Goal: Check status: Check status

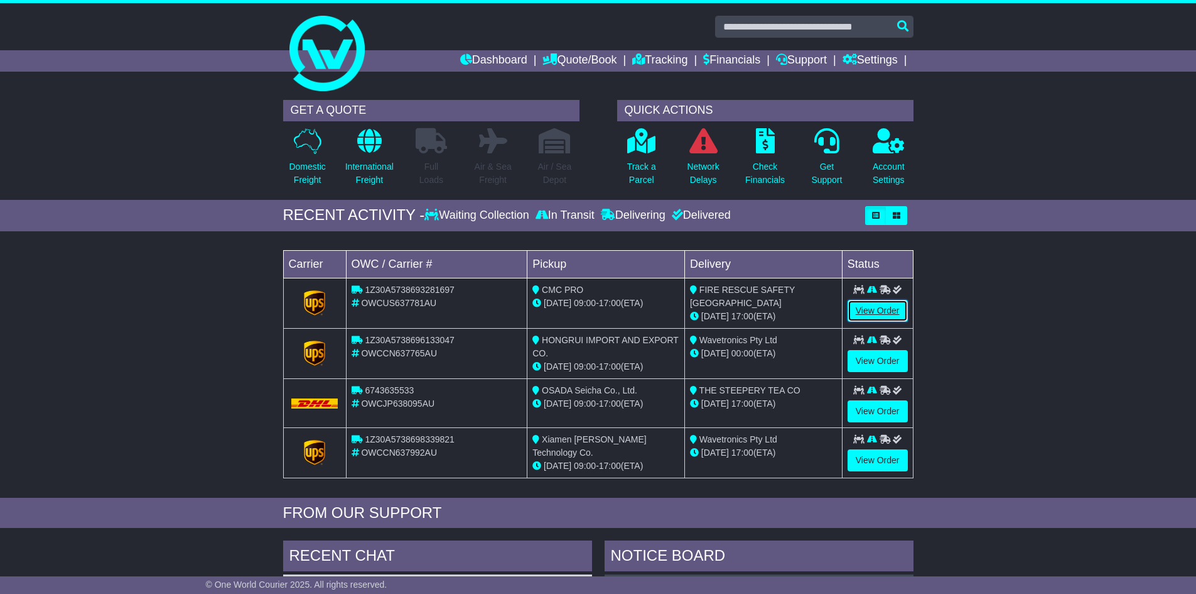
click at [865, 308] on link "View Order" at bounding box center [878, 311] width 60 height 22
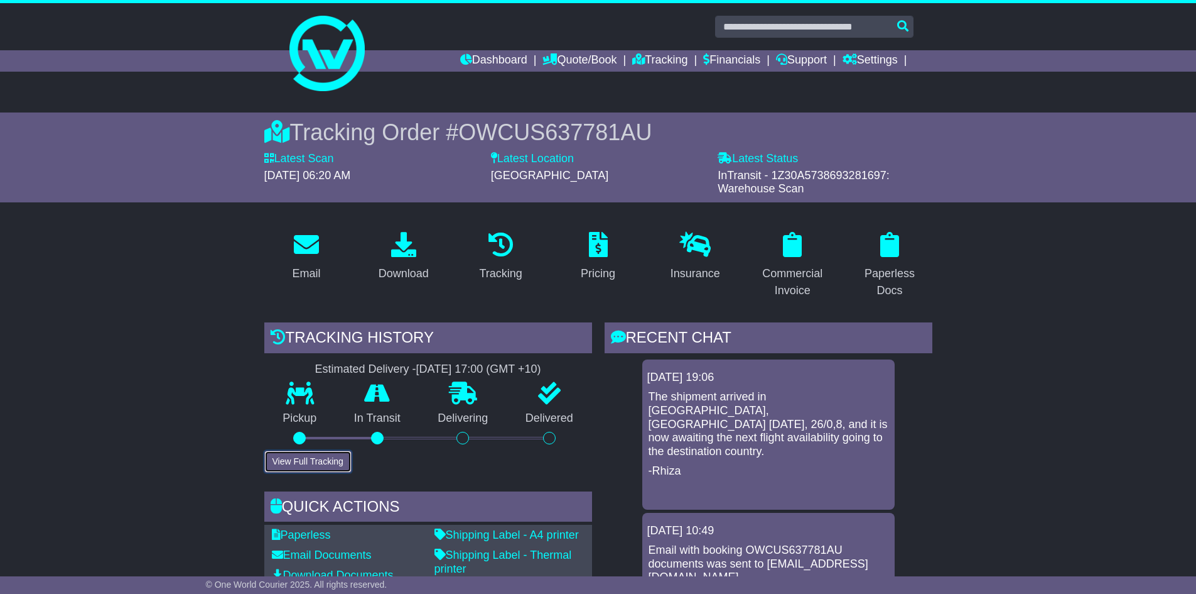
click at [291, 453] on button "View Full Tracking" at bounding box center [307, 461] width 87 height 22
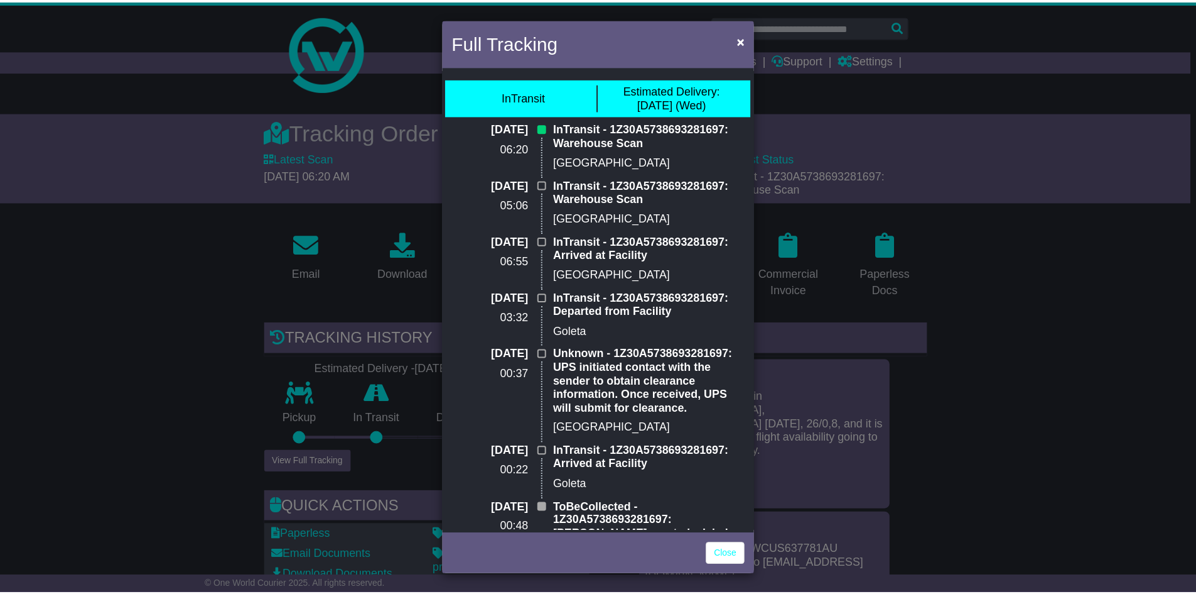
scroll to position [43, 0]
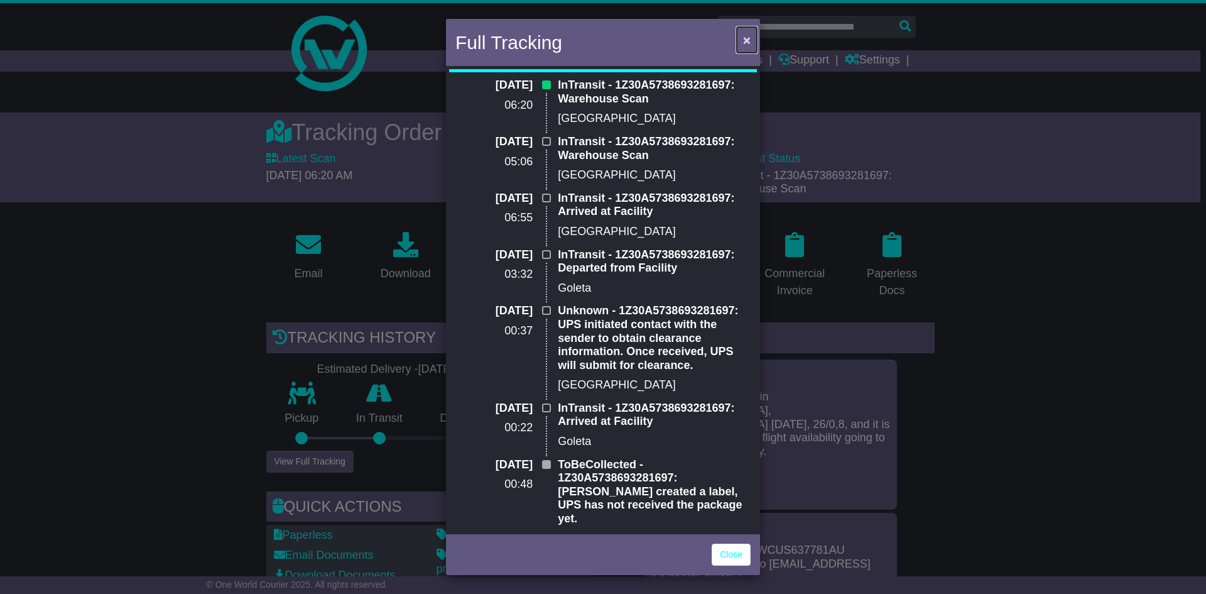
click at [747, 39] on span "×" at bounding box center [747, 40] width 8 height 14
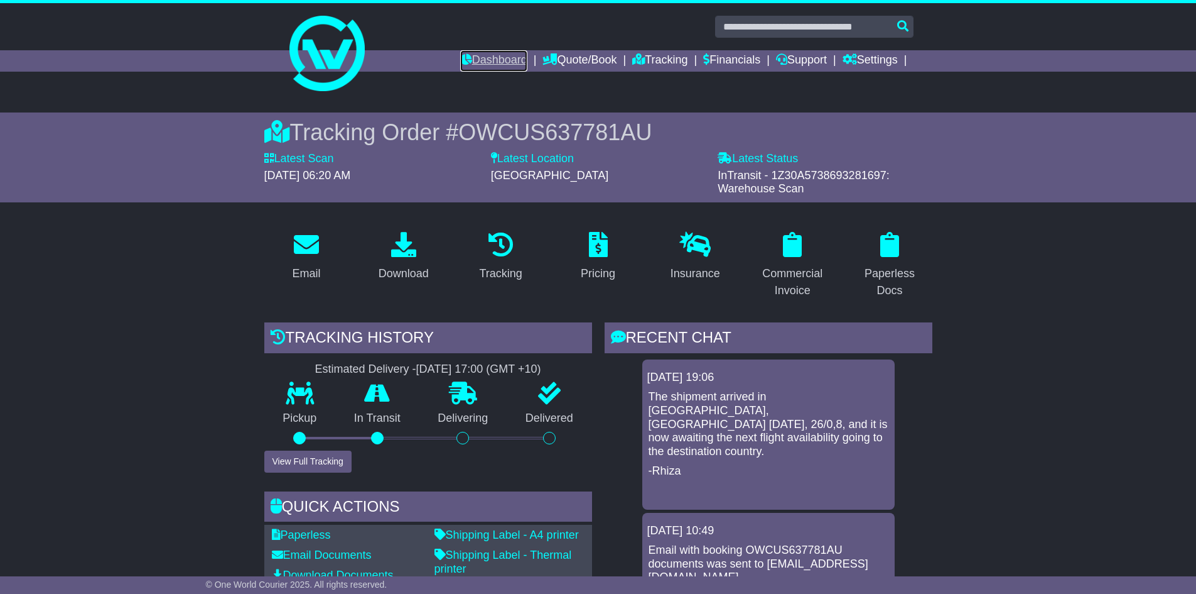
click at [487, 59] on link "Dashboard" at bounding box center [493, 60] width 67 height 21
